Goal: Task Accomplishment & Management: Complete application form

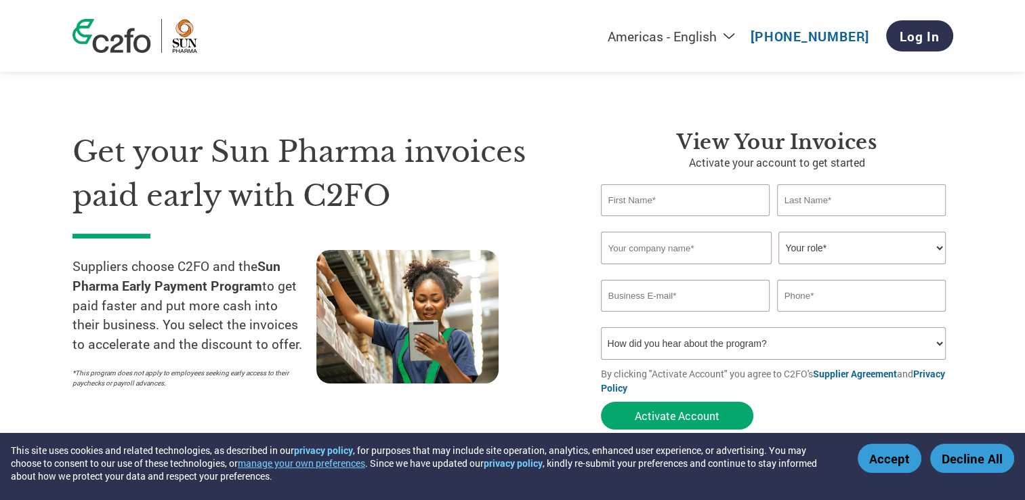
click at [694, 209] on input "text" at bounding box center [685, 200] width 169 height 32
type input "Shyam"
type input "[PERSON_NAME]"
type input "Theta Pharmaceuticals Limited"
type input "[EMAIL_ADDRESS][DOMAIN_NAME]"
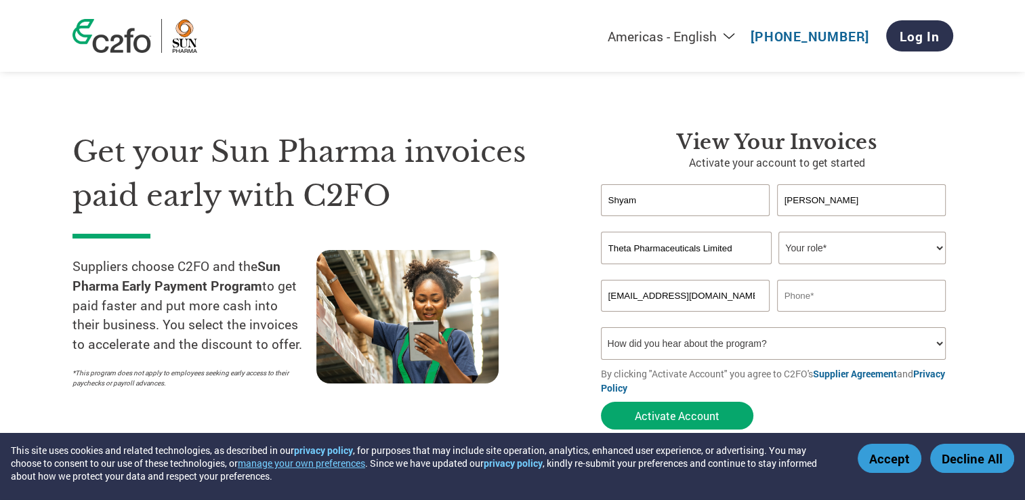
type input "09997487505"
click at [869, 250] on select "Your role* CFO Controller Credit Manager Finance Director Treasurer CEO Preside…" at bounding box center [862, 248] width 167 height 33
select select "CEO"
click at [779, 232] on select "Your role* CFO Controller Credit Manager Finance Director Treasurer CEO Preside…" at bounding box center [862, 248] width 167 height 33
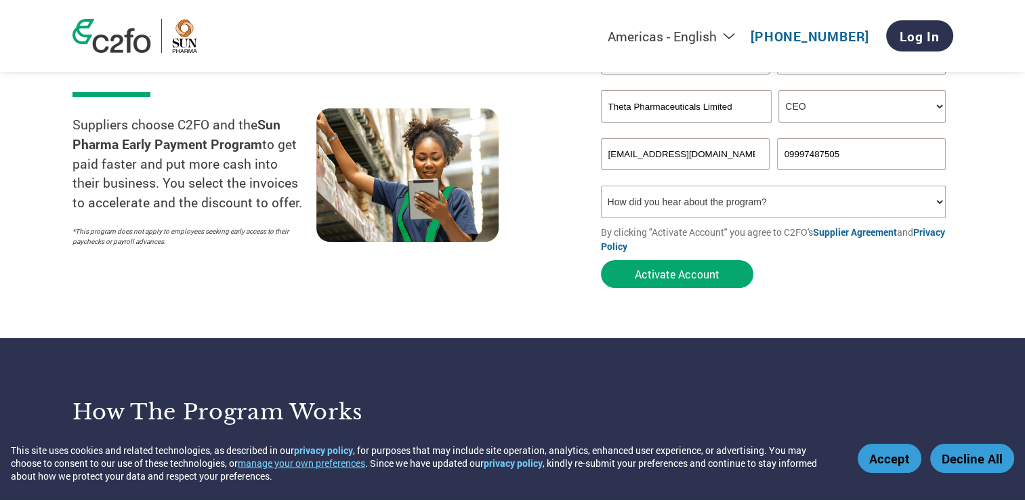
scroll to position [203, 0]
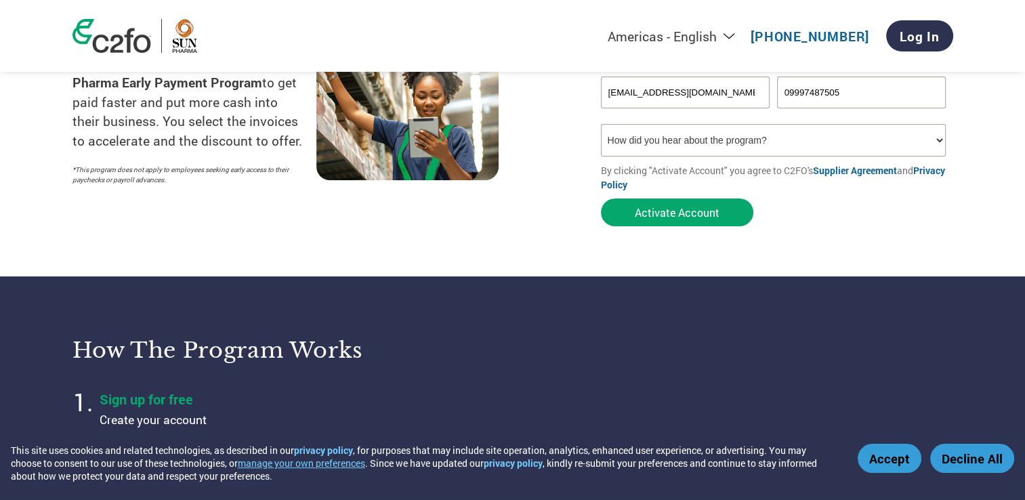
click at [798, 140] on select "How did you hear about the program? Received a letter Email Social Media Online…" at bounding box center [774, 140] width 346 height 33
click at [601, 124] on select "How did you hear about the program? Received a letter Email Social Media Online…" at bounding box center [774, 140] width 346 height 33
click at [938, 143] on select "How did you hear about the program? Received a letter Email Social Media Online…" at bounding box center [774, 140] width 346 height 33
select select "Email"
click at [601, 124] on select "How did you hear about the program? Received a letter Email Social Media Online…" at bounding box center [774, 140] width 346 height 33
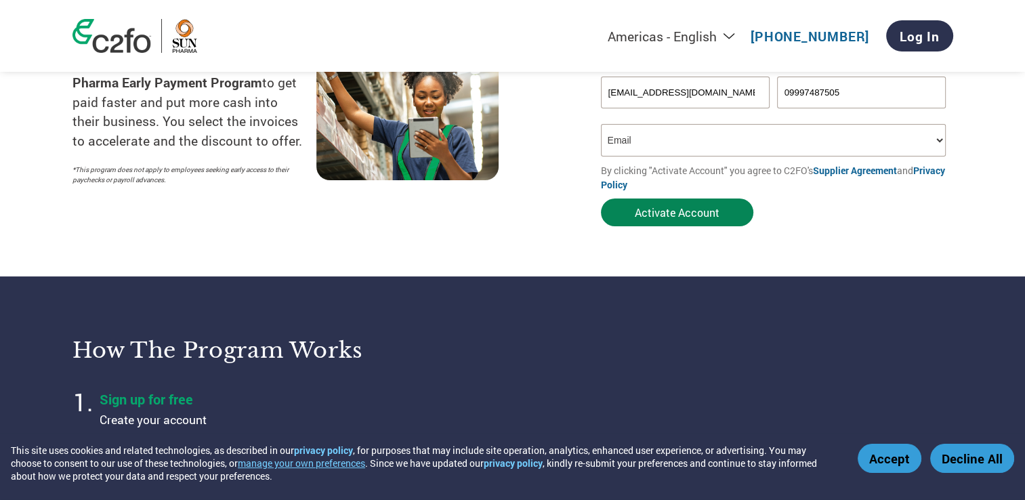
click at [675, 207] on button "Activate Account" at bounding box center [677, 213] width 152 height 28
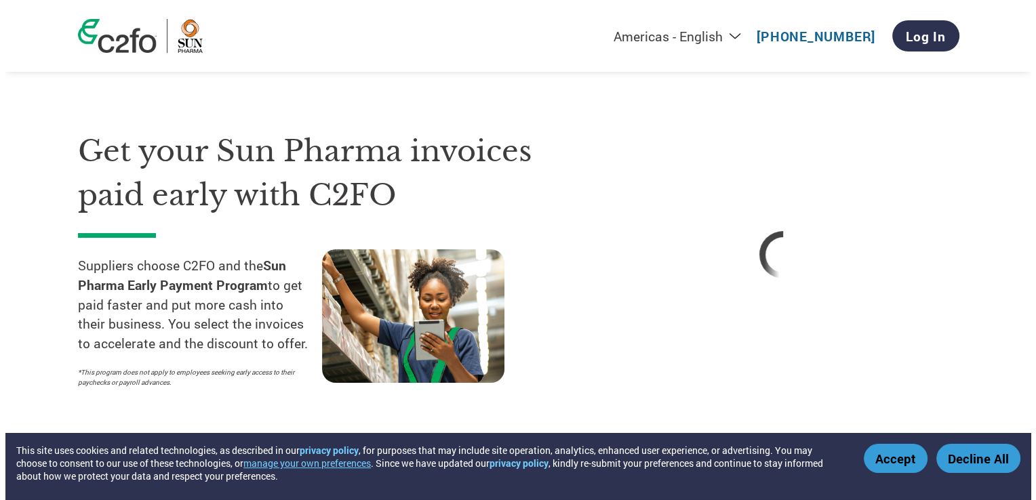
scroll to position [0, 0]
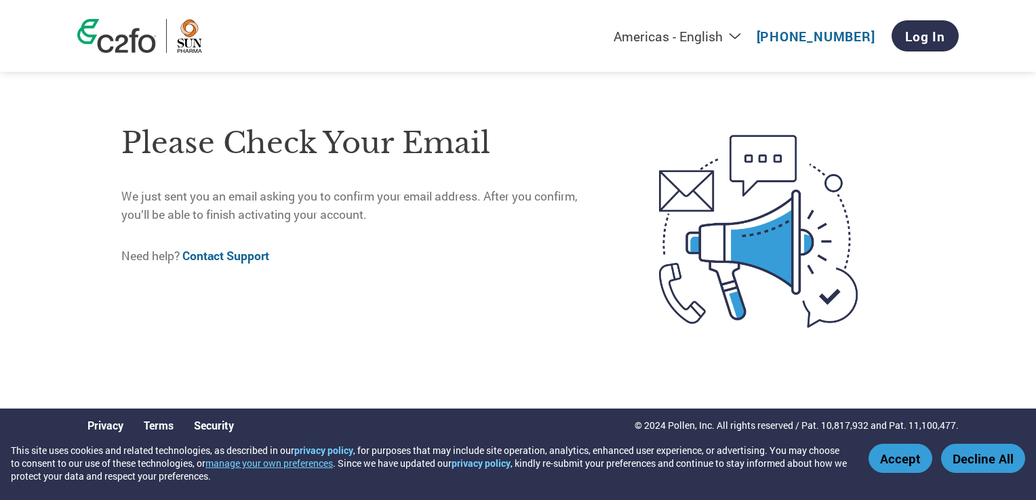
click at [911, 464] on button "Accept" at bounding box center [900, 458] width 64 height 29
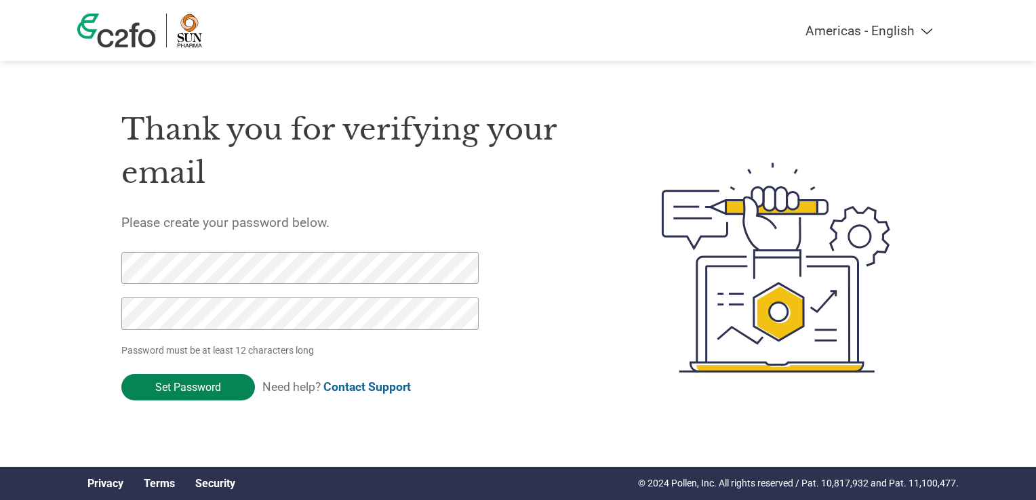
click at [191, 394] on input "Set Password" at bounding box center [188, 387] width 134 height 26
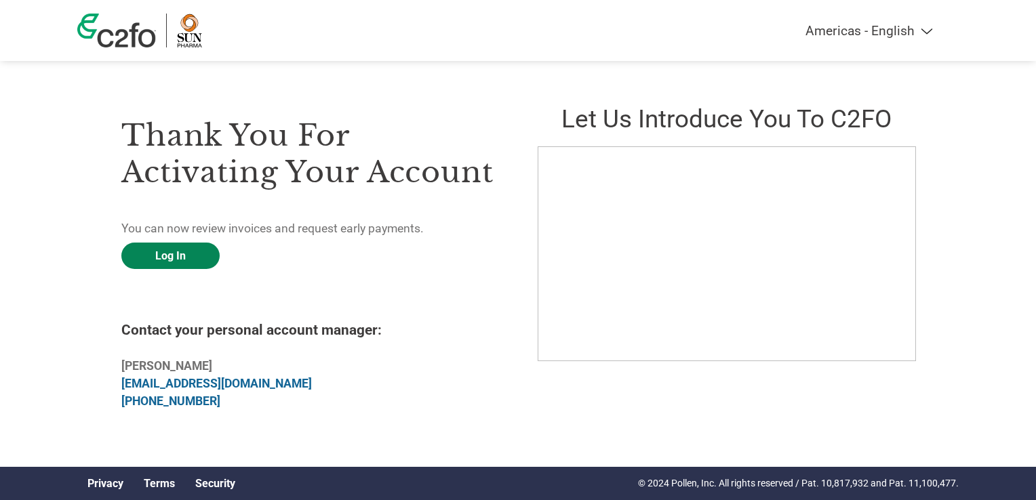
click at [167, 255] on link "Log In" at bounding box center [170, 256] width 98 height 26
